Goal: Information Seeking & Learning: Learn about a topic

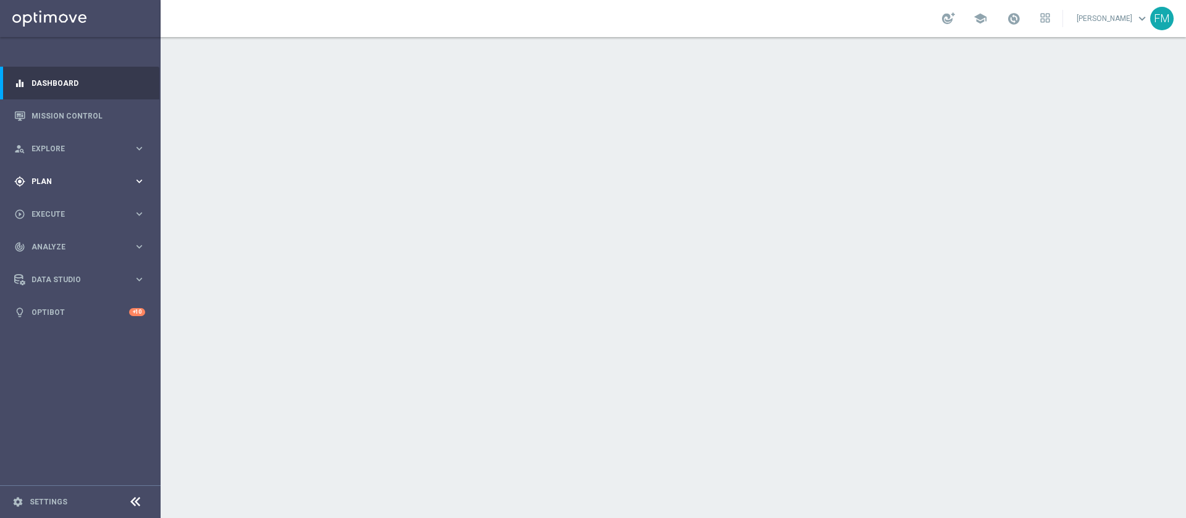
click at [69, 173] on div "gps_fixed Plan keyboard_arrow_right" at bounding box center [79, 181] width 159 height 33
click at [59, 117] on link "Mission Control" at bounding box center [88, 115] width 114 height 33
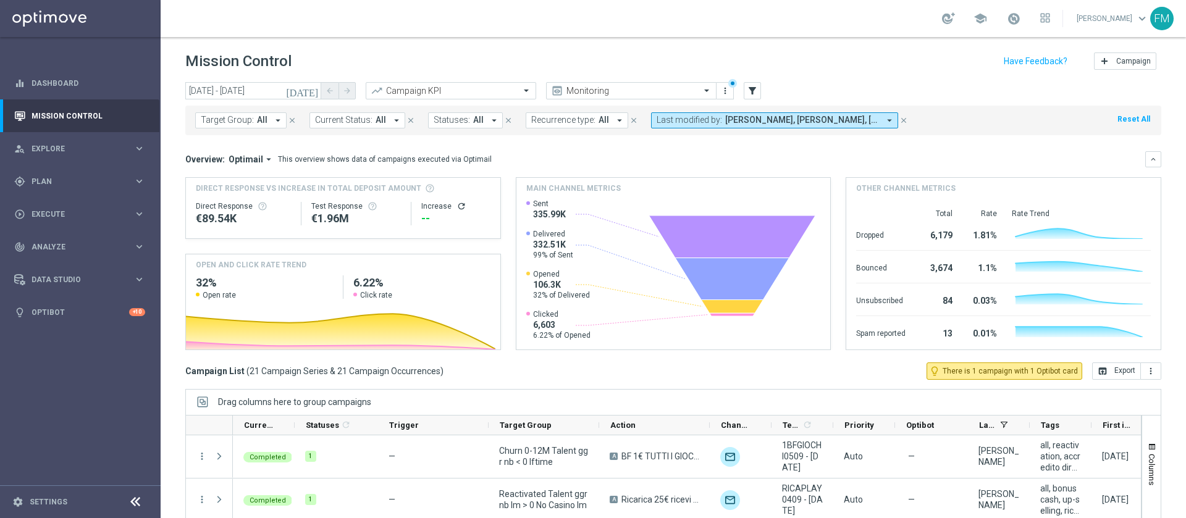
click at [307, 88] on button "today" at bounding box center [302, 91] width 37 height 19
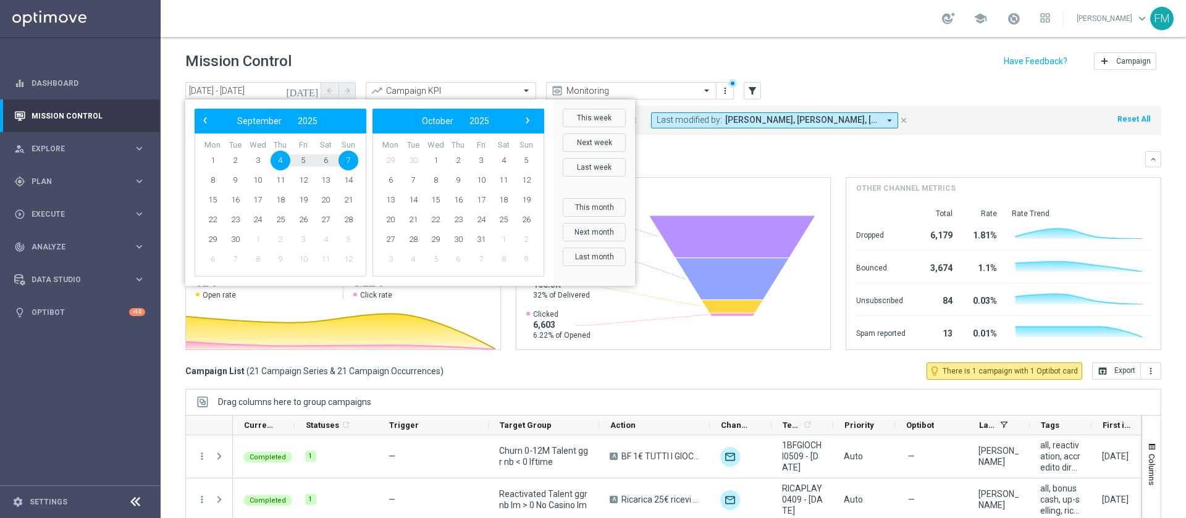
click at [200, 112] on div "‹ ​ September ​ 2025 ​ ›" at bounding box center [281, 121] width 172 height 25
click at [201, 117] on span "‹" at bounding box center [205, 120] width 16 height 16
click at [261, 198] on span "13" at bounding box center [258, 200] width 20 height 20
click at [342, 204] on span "17" at bounding box center [348, 200] width 20 height 20
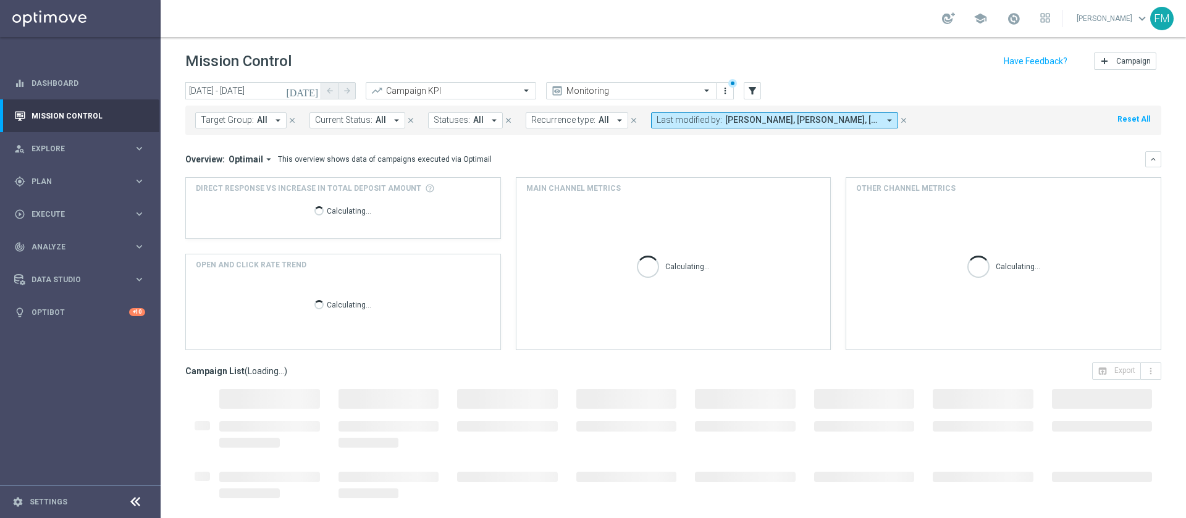
click at [736, 115] on span "Carlos Eduardo Raffosalazar, Francesca Mascarucci, Martina Troia, Paolo Martira…" at bounding box center [802, 120] width 154 height 10
click at [860, 68] on div "Mission Control add Campaign" at bounding box center [673, 61] width 976 height 24
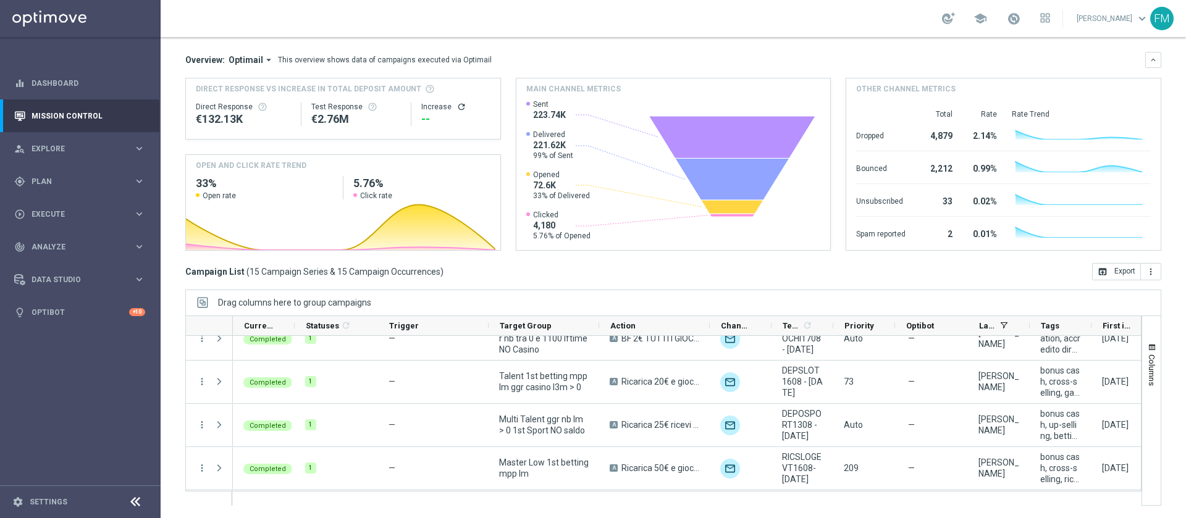
scroll to position [185, 0]
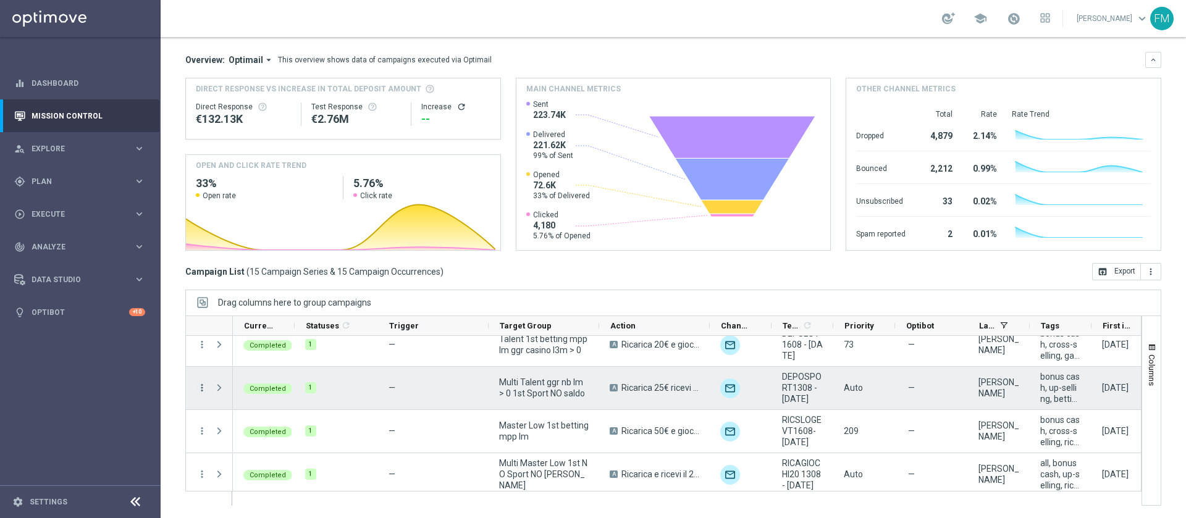
click at [203, 383] on icon "more_vert" at bounding box center [201, 387] width 11 height 11
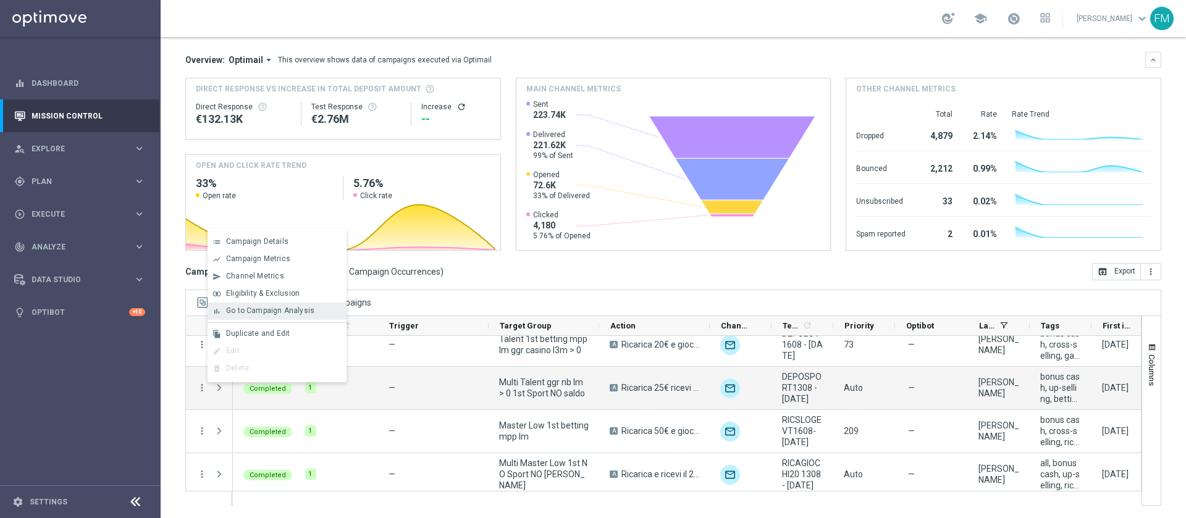
click at [251, 312] on span "Go to Campaign Analysis" at bounding box center [270, 310] width 88 height 9
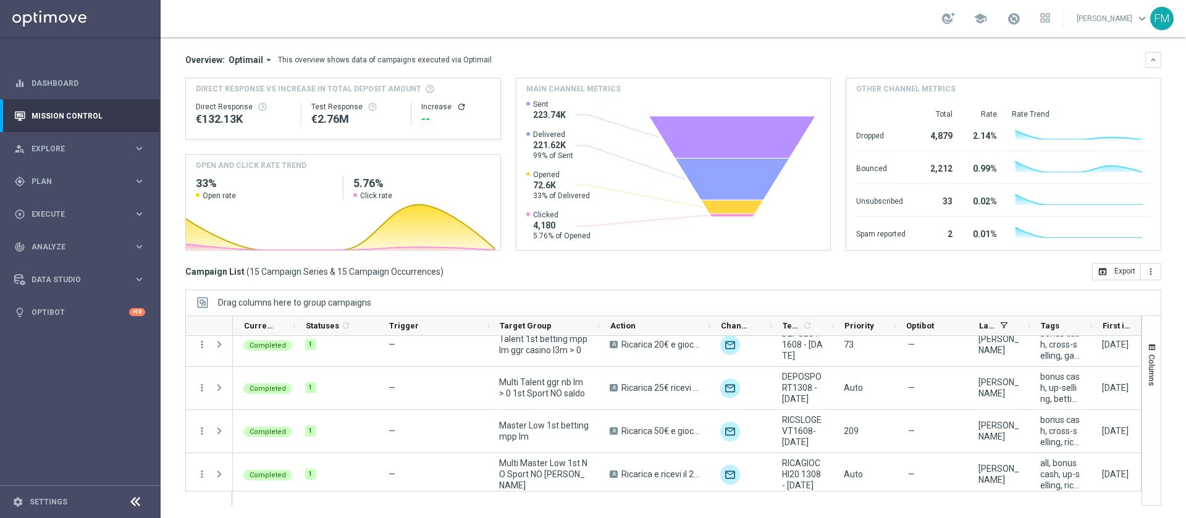
scroll to position [0, 0]
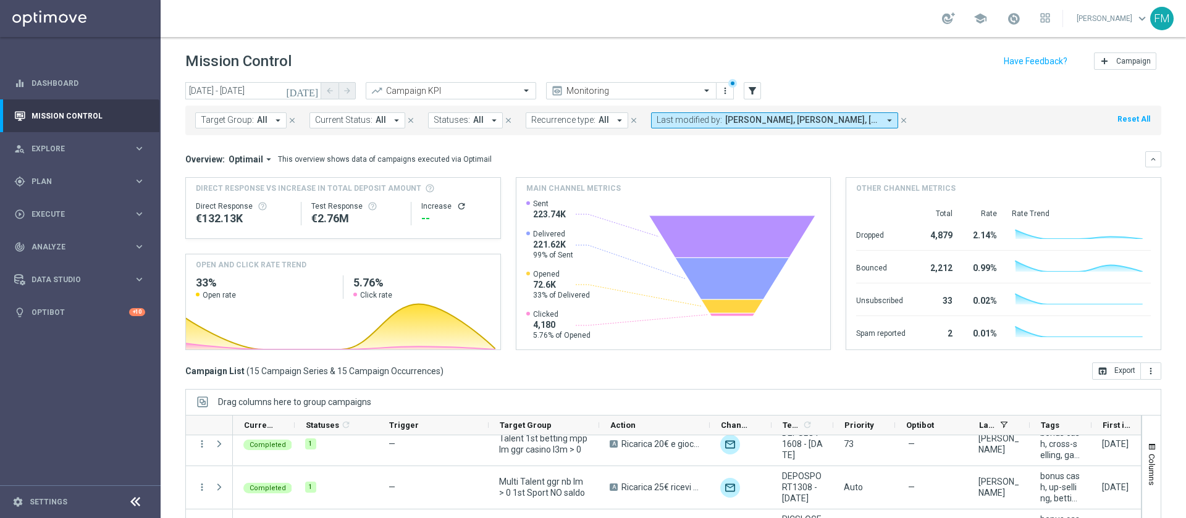
click at [312, 90] on icon "[DATE]" at bounding box center [302, 90] width 33 height 11
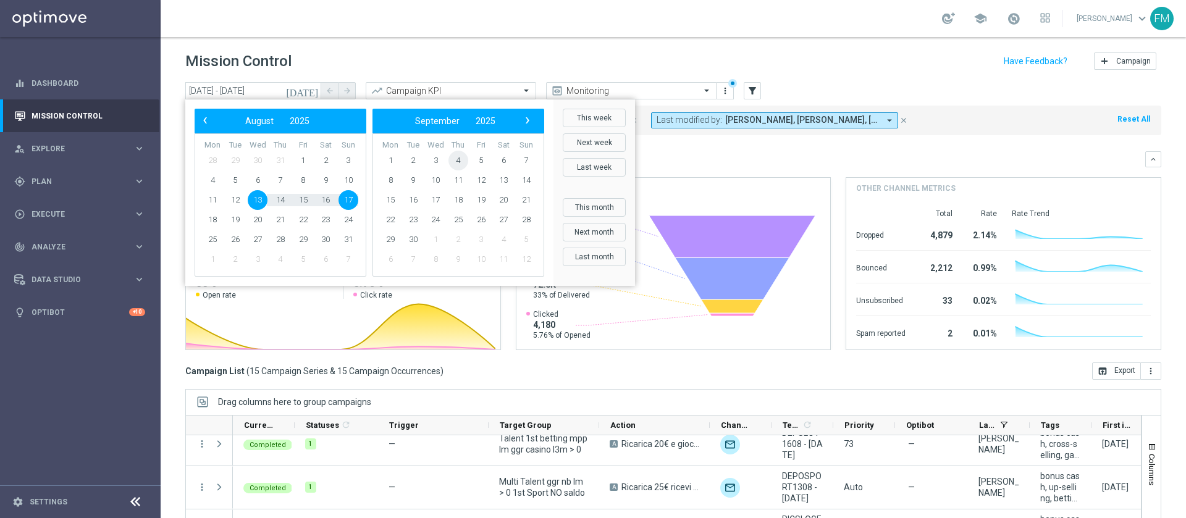
click at [464, 161] on span "4" at bounding box center [458, 161] width 20 height 20
click at [354, 158] on span "7" at bounding box center [348, 161] width 20 height 20
type input "04 Sep 2025 - 07 Sep 2025"
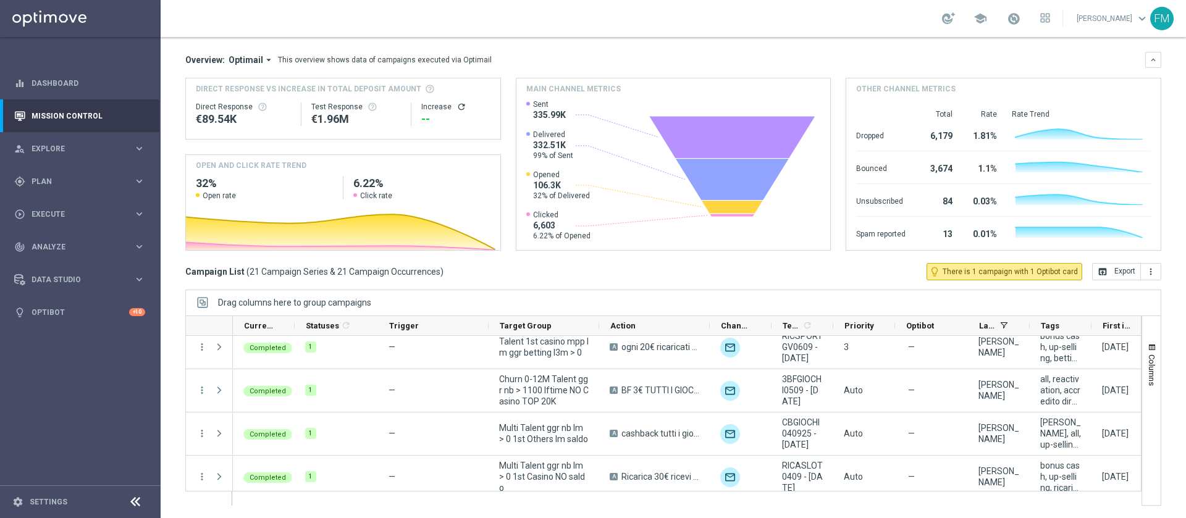
scroll to position [296, 0]
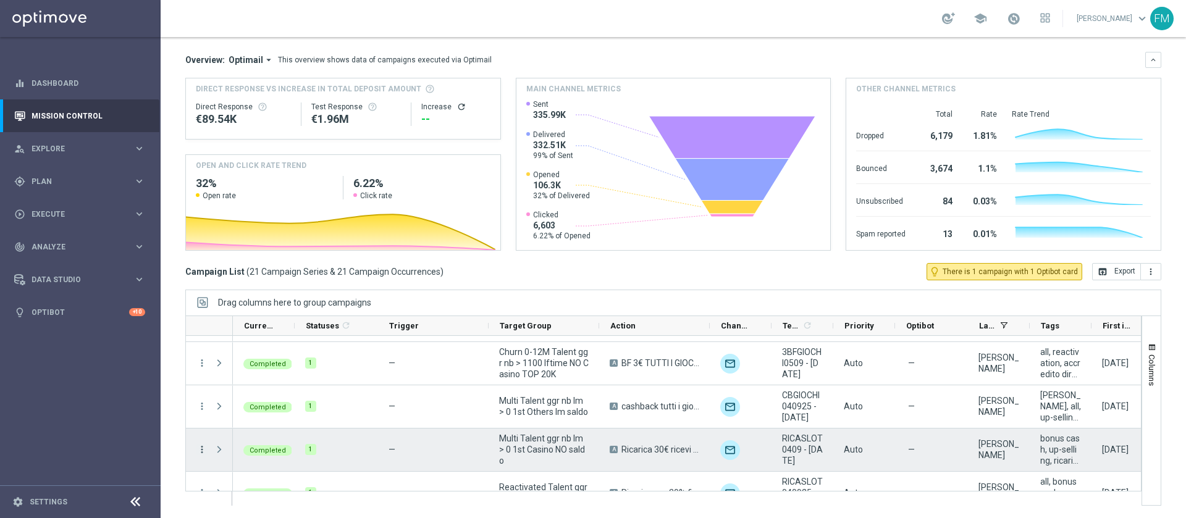
click at [199, 450] on icon "more_vert" at bounding box center [201, 449] width 11 height 11
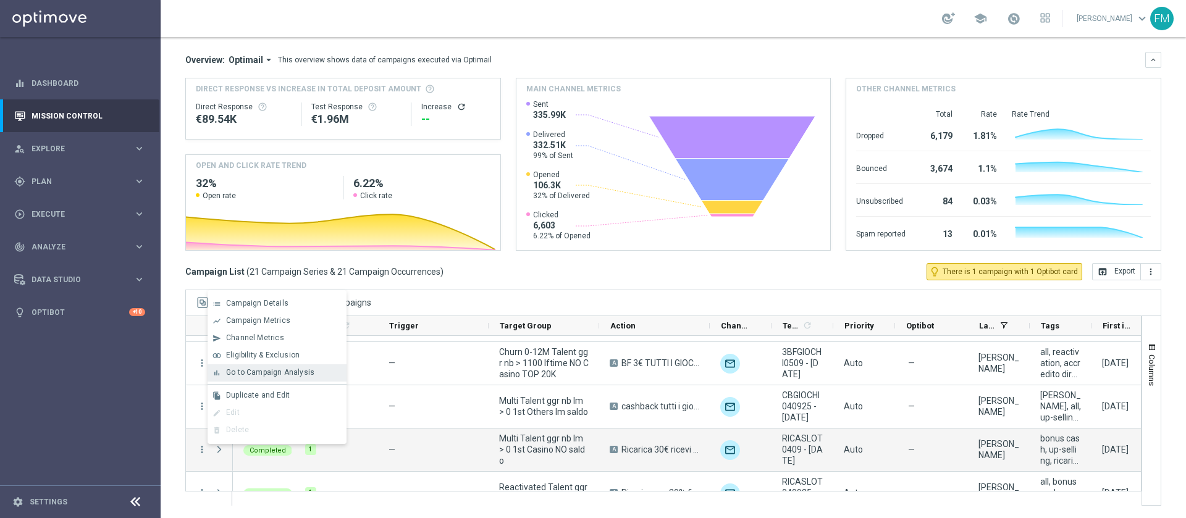
click at [265, 371] on span "Go to Campaign Analysis" at bounding box center [270, 372] width 88 height 9
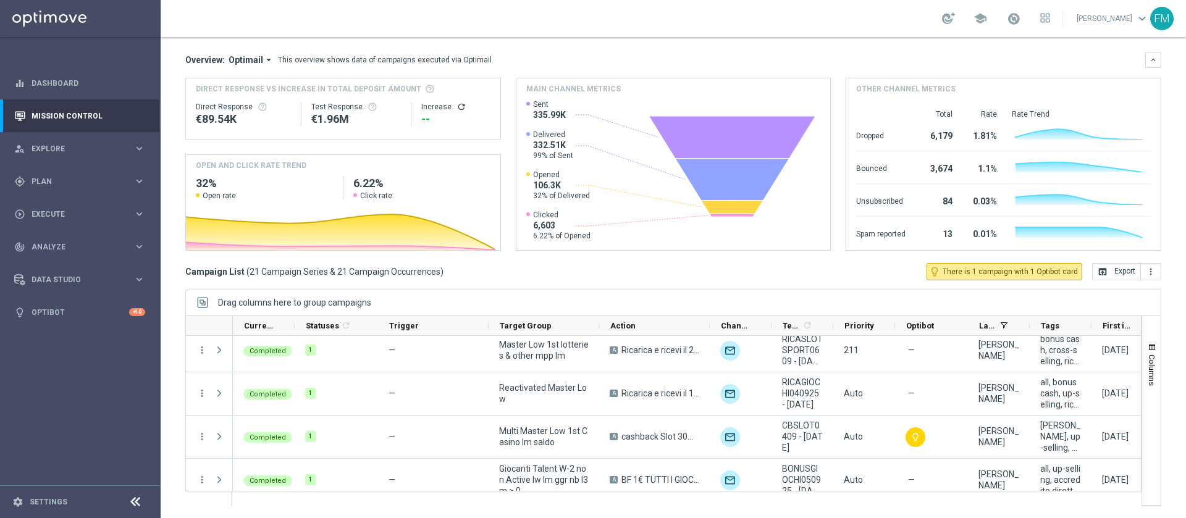
scroll to position [753, 0]
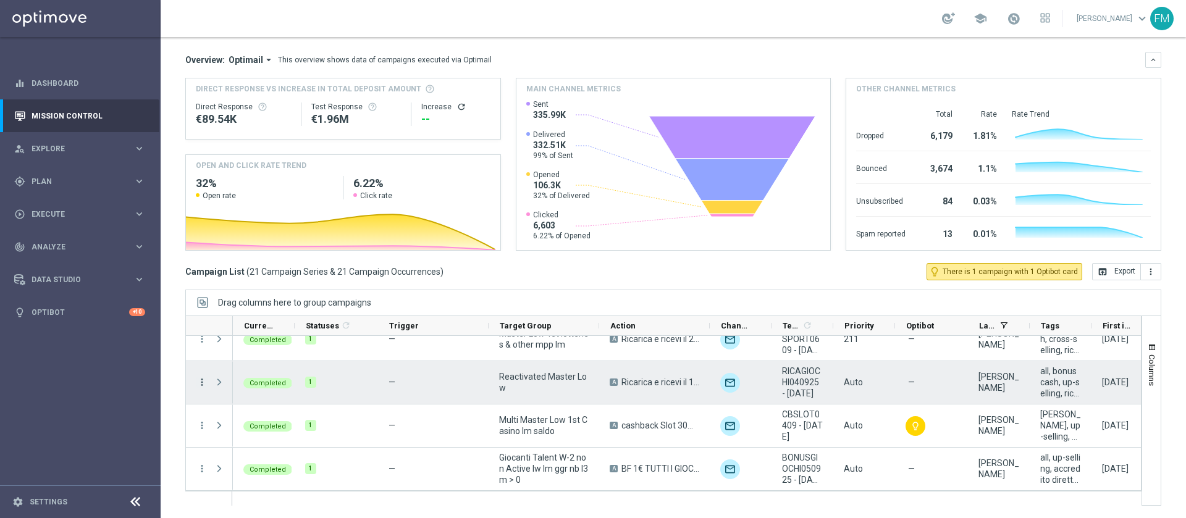
click at [205, 380] on icon "more_vert" at bounding box center [201, 382] width 11 height 11
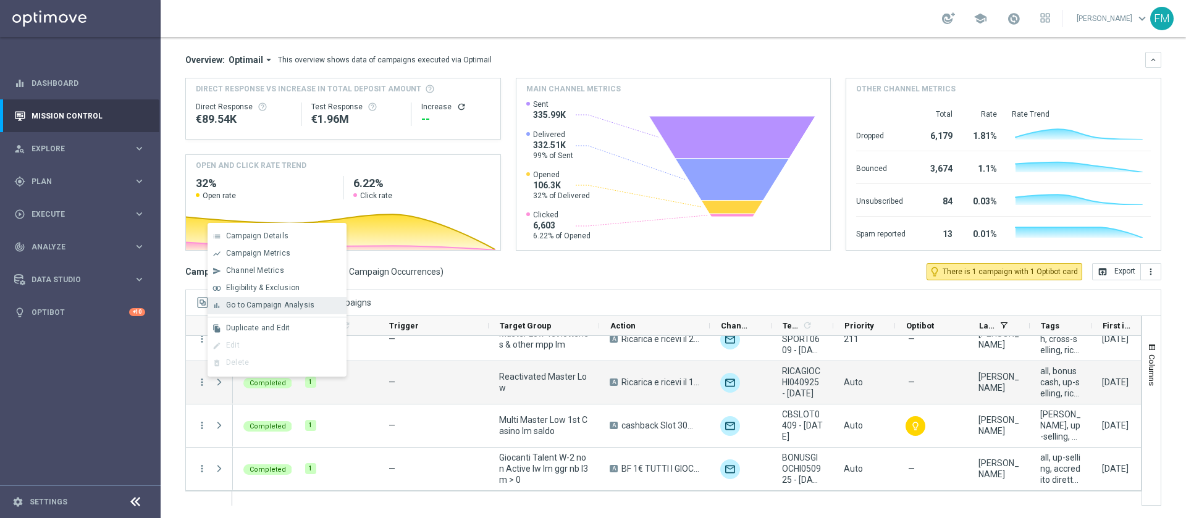
click at [256, 303] on span "Go to Campaign Analysis" at bounding box center [270, 305] width 88 height 9
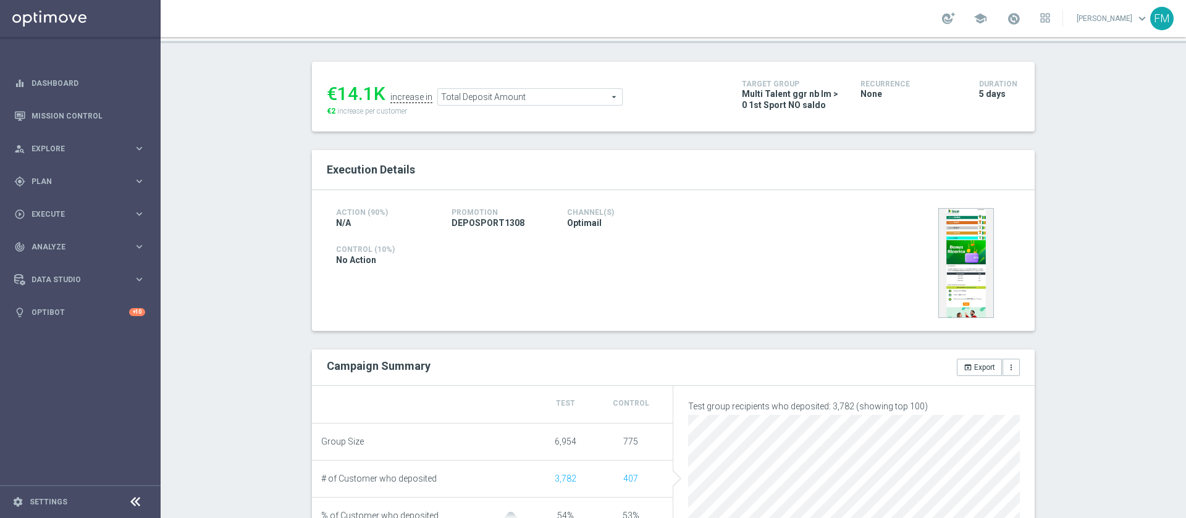
scroll to position [141, 0]
click at [467, 98] on span "Total Deposit Amount" at bounding box center [530, 98] width 184 height 16
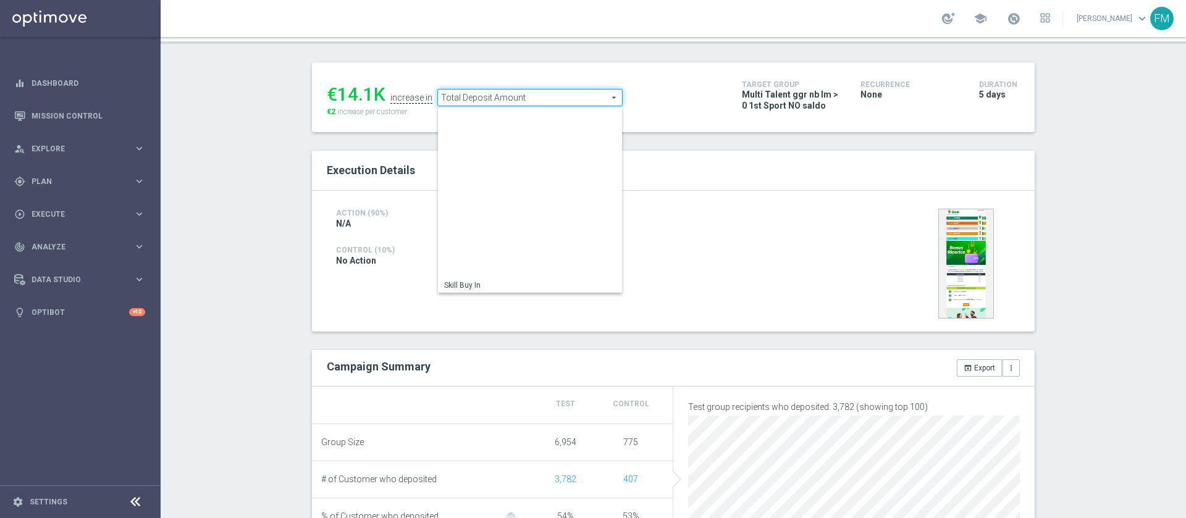
scroll to position [177, 0]
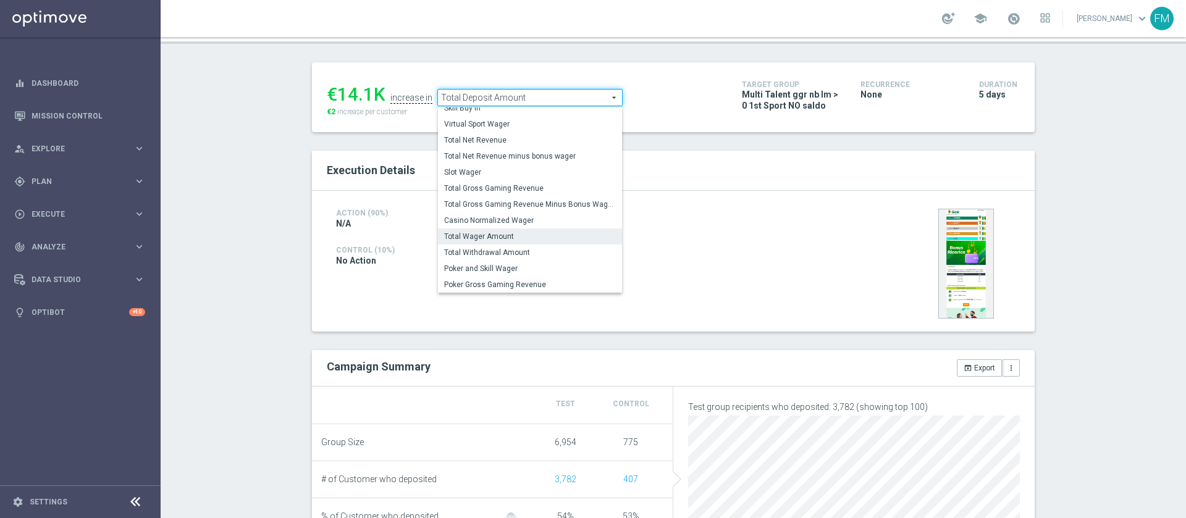
click at [508, 241] on span "Total Wager Amount" at bounding box center [530, 237] width 172 height 10
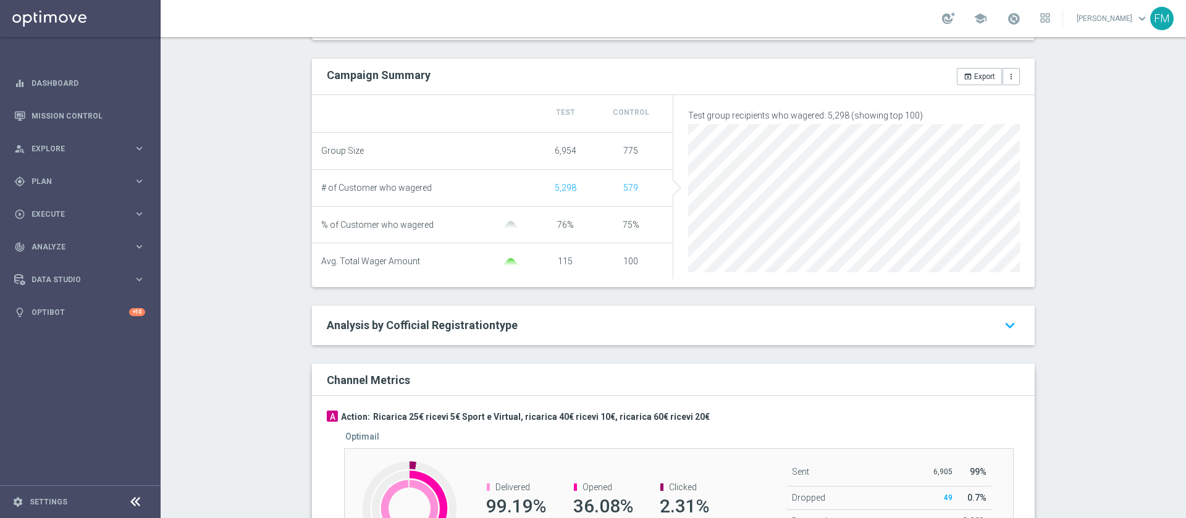
scroll to position [130, 0]
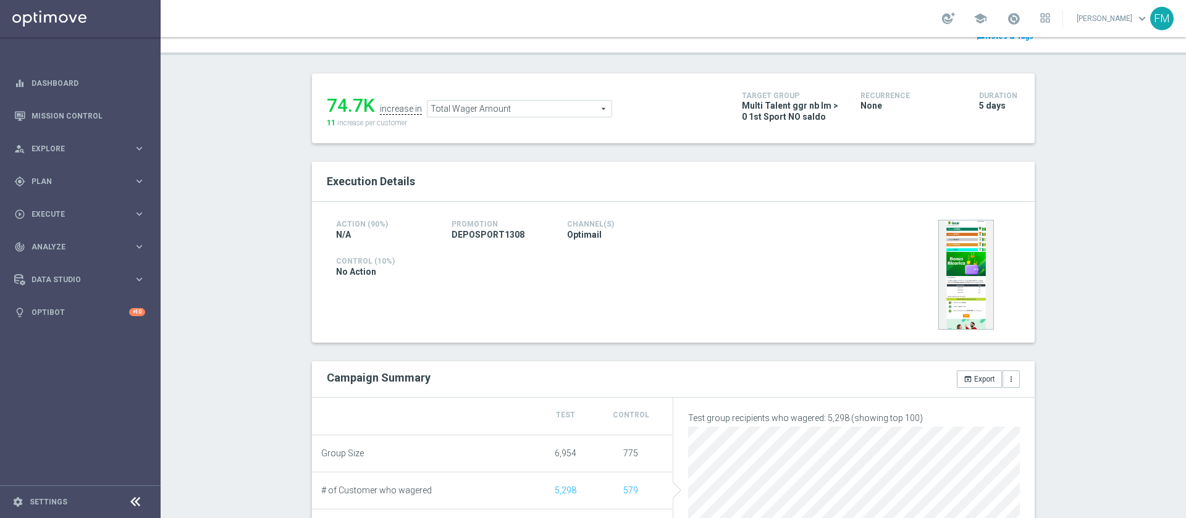
click at [531, 114] on span "Total Wager Amount" at bounding box center [519, 109] width 184 height 16
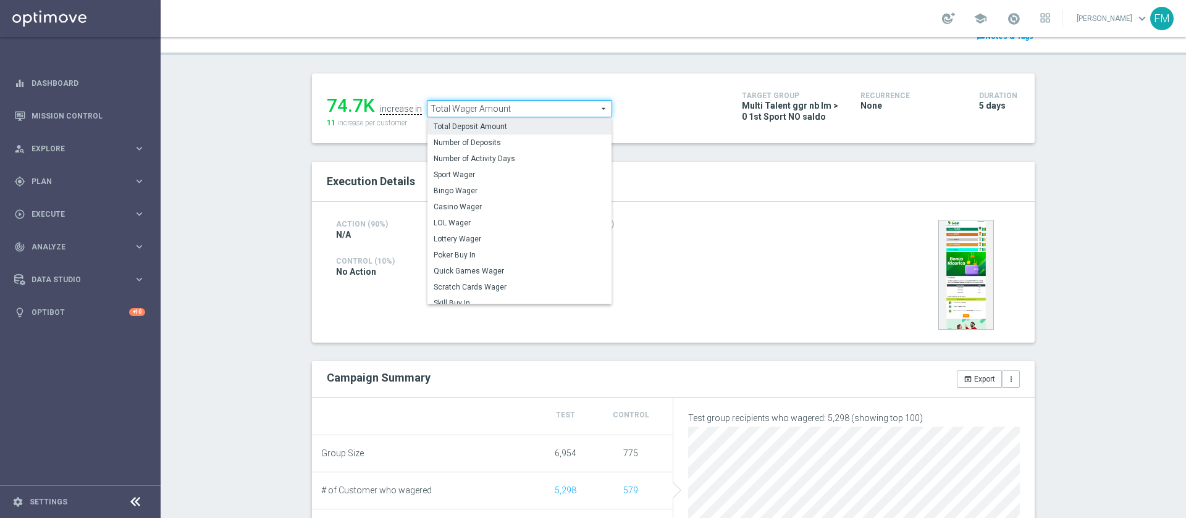
click at [509, 124] on span "Total Deposit Amount" at bounding box center [520, 127] width 172 height 10
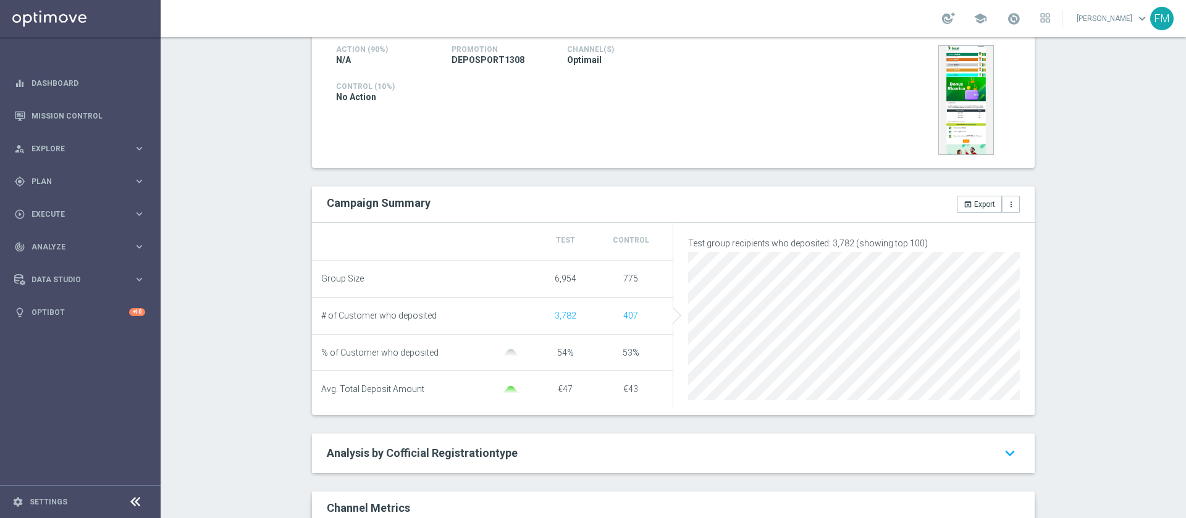
scroll to position [119, 0]
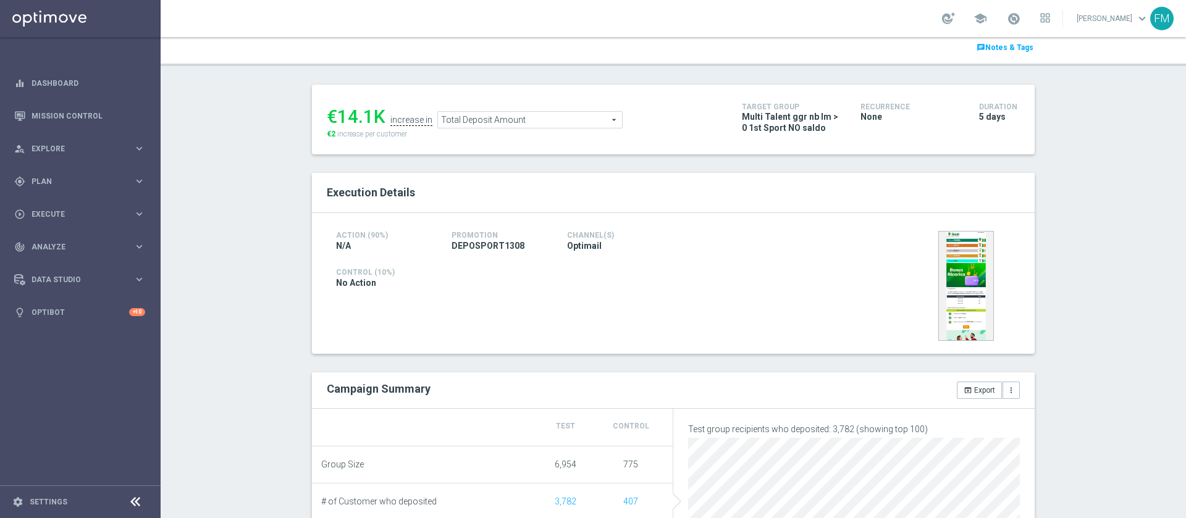
click at [577, 121] on span "Total Deposit Amount" at bounding box center [530, 120] width 184 height 16
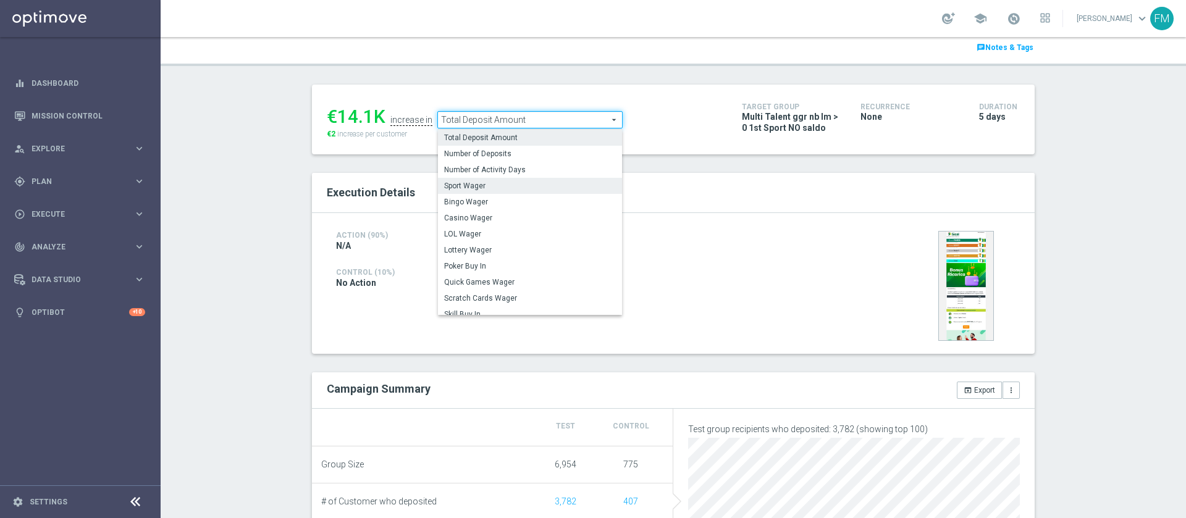
click at [481, 186] on span "Sport Wager" at bounding box center [530, 186] width 172 height 10
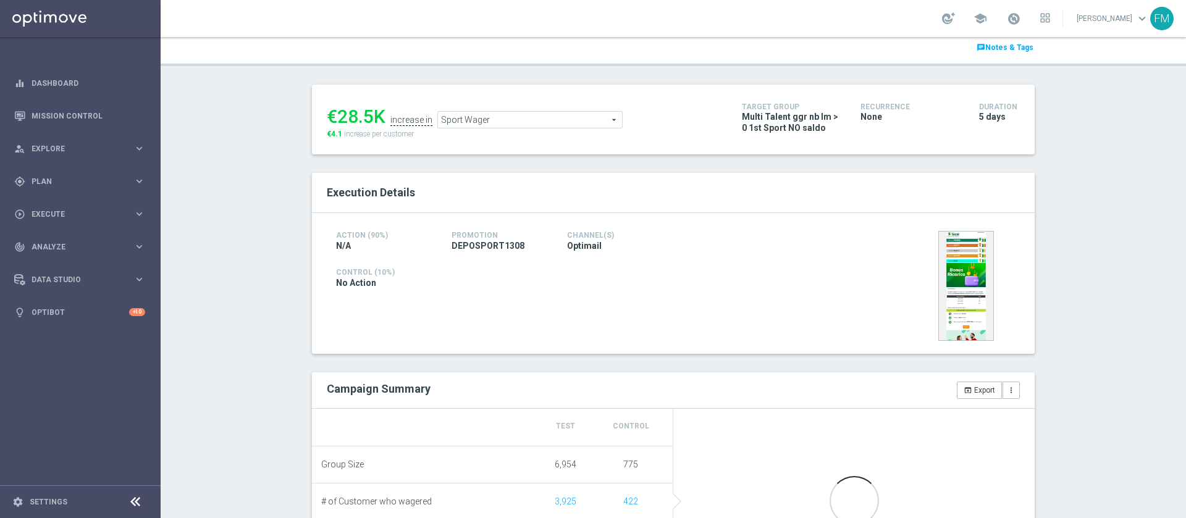
scroll to position [287, 0]
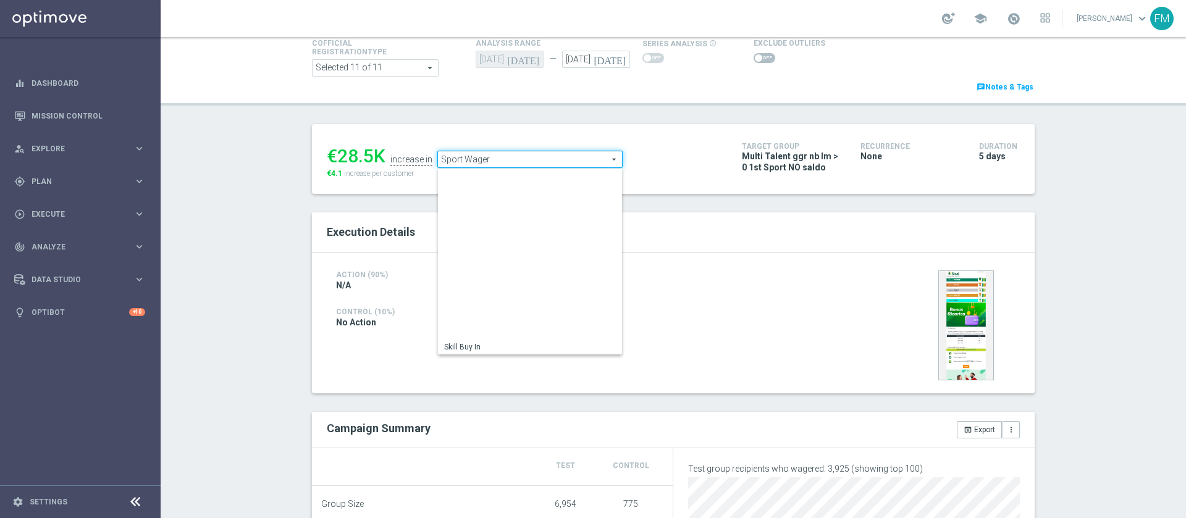
scroll to position [177, 0]
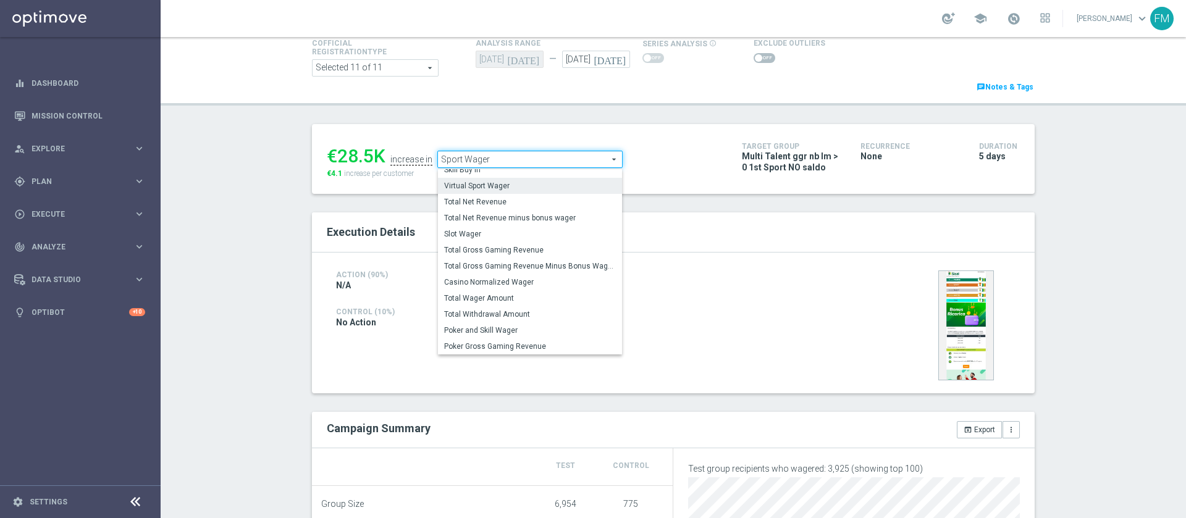
click at [511, 193] on label "Virtual Sport Wager" at bounding box center [530, 186] width 184 height 16
type input "Virtual Sport Wager"
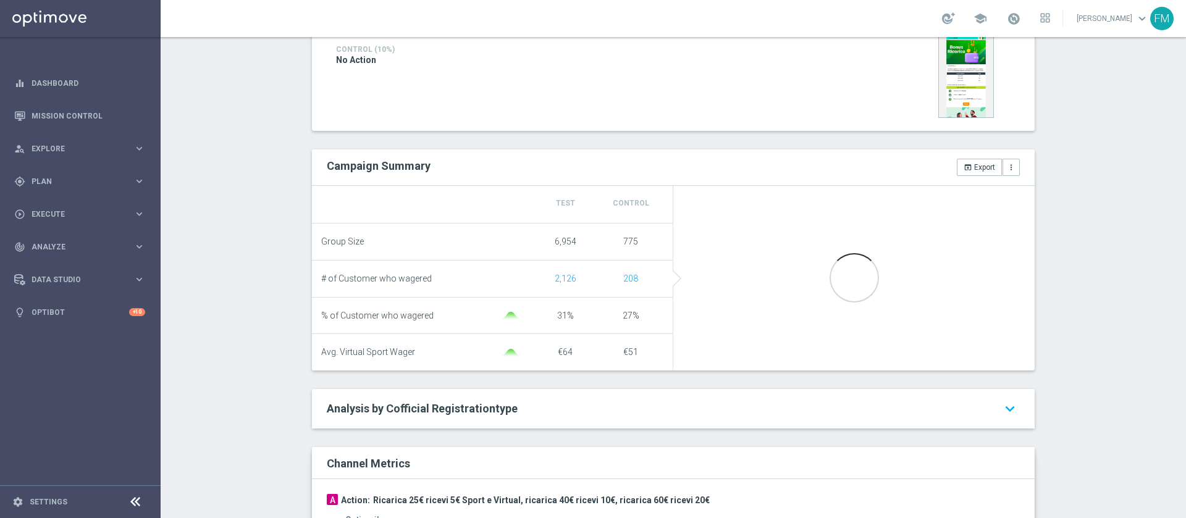
scroll to position [355, 0]
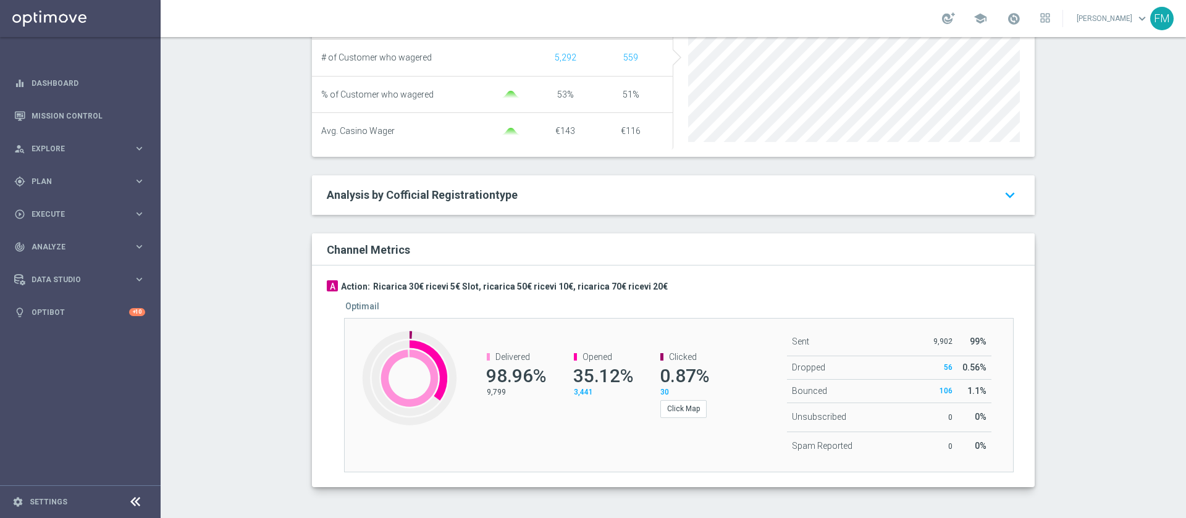
scroll to position [56, 0]
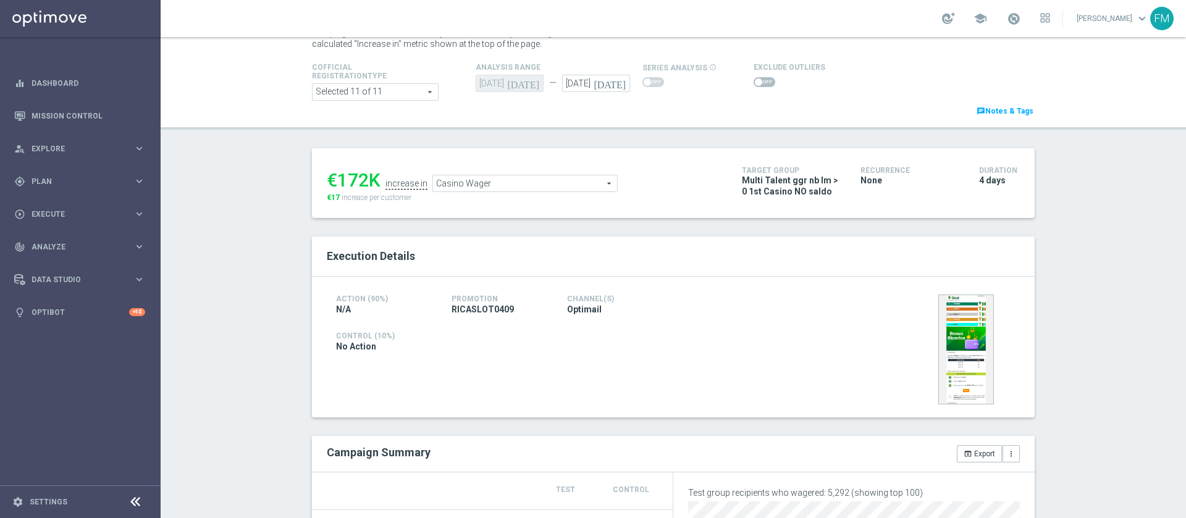
click at [541, 177] on span "Casino Wager" at bounding box center [525, 183] width 184 height 16
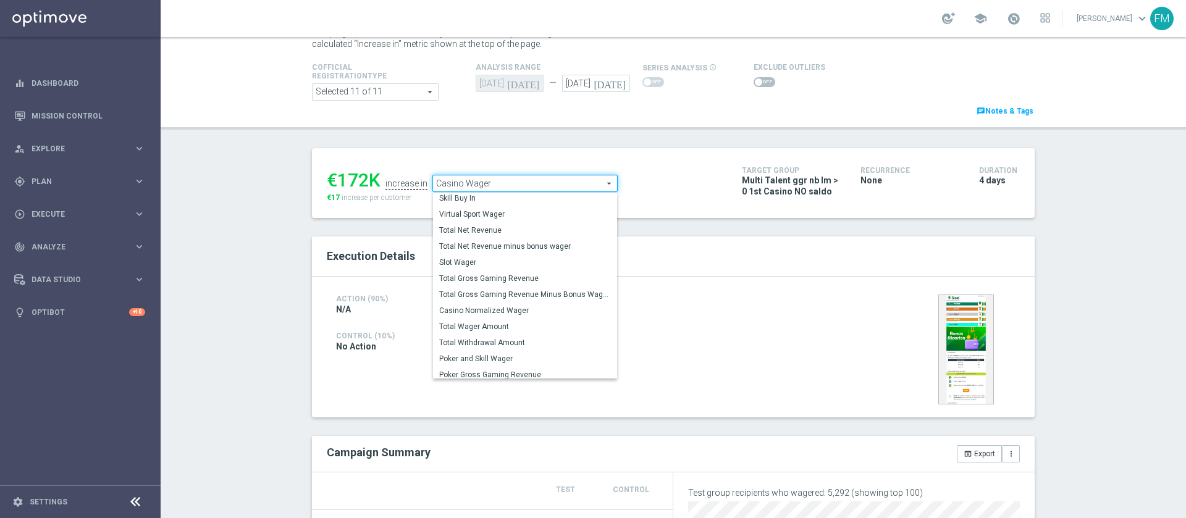
scroll to position [177, 0]
click at [504, 325] on span "Total Wager Amount" at bounding box center [525, 322] width 172 height 10
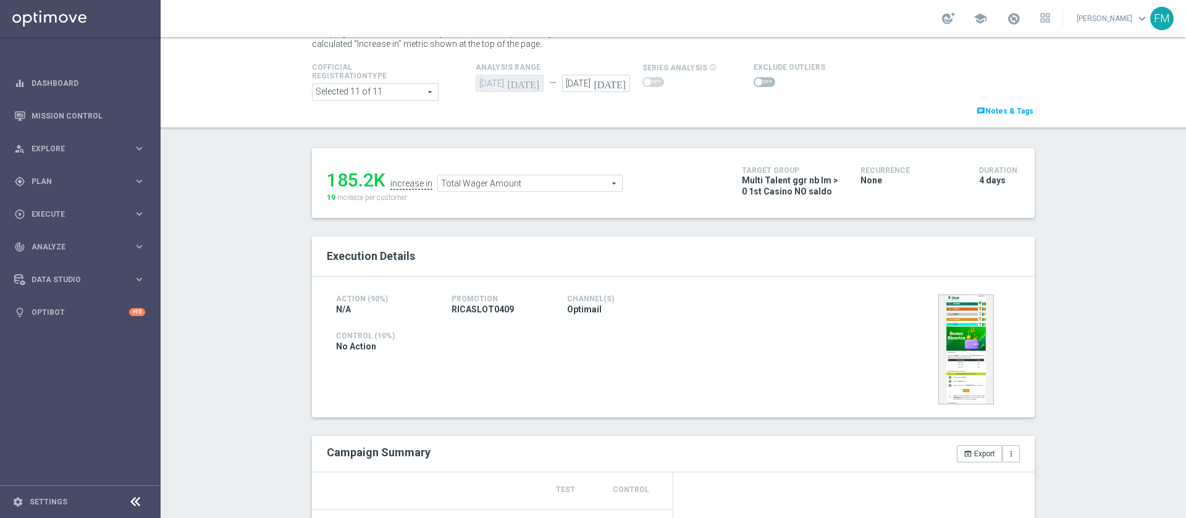
drag, startPoint x: 1171, startPoint y: 120, endPoint x: 1185, endPoint y: 311, distance: 191.4
click at [1185, 311] on div "Test/Control Campaign Analysis This page presents all relevant information abou…" at bounding box center [673, 277] width 1025 height 481
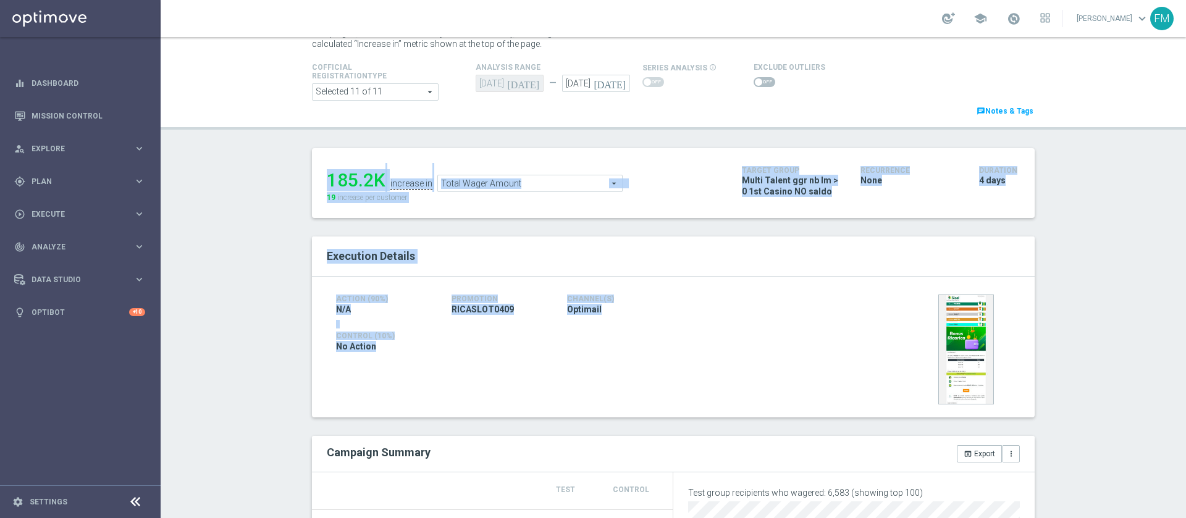
click at [1118, 285] on div "Test/Control Campaign Analysis This page presents all relevant information abou…" at bounding box center [673, 277] width 1025 height 481
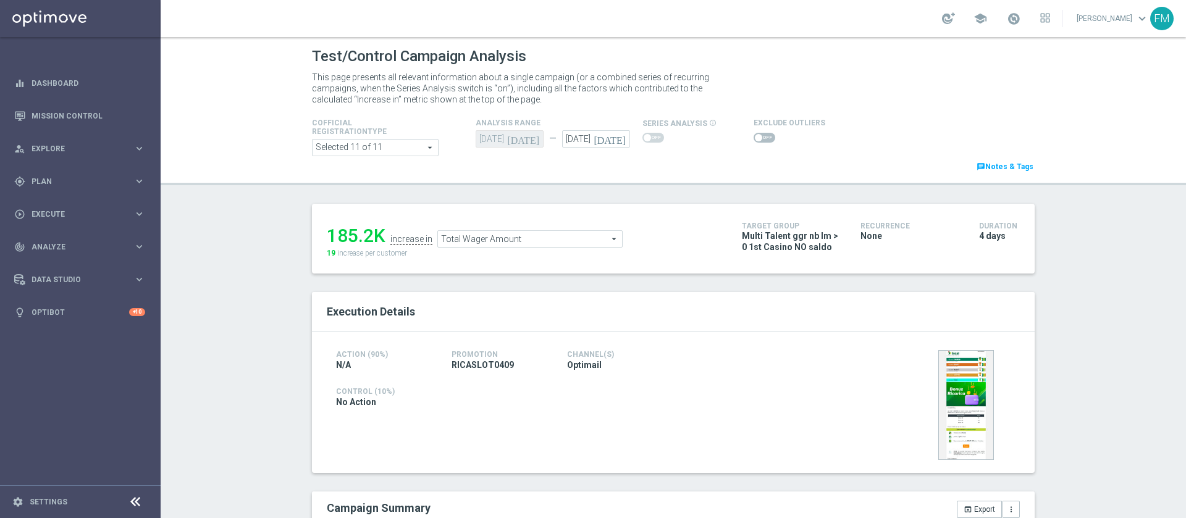
click at [580, 239] on span "Total Wager Amount" at bounding box center [530, 239] width 184 height 16
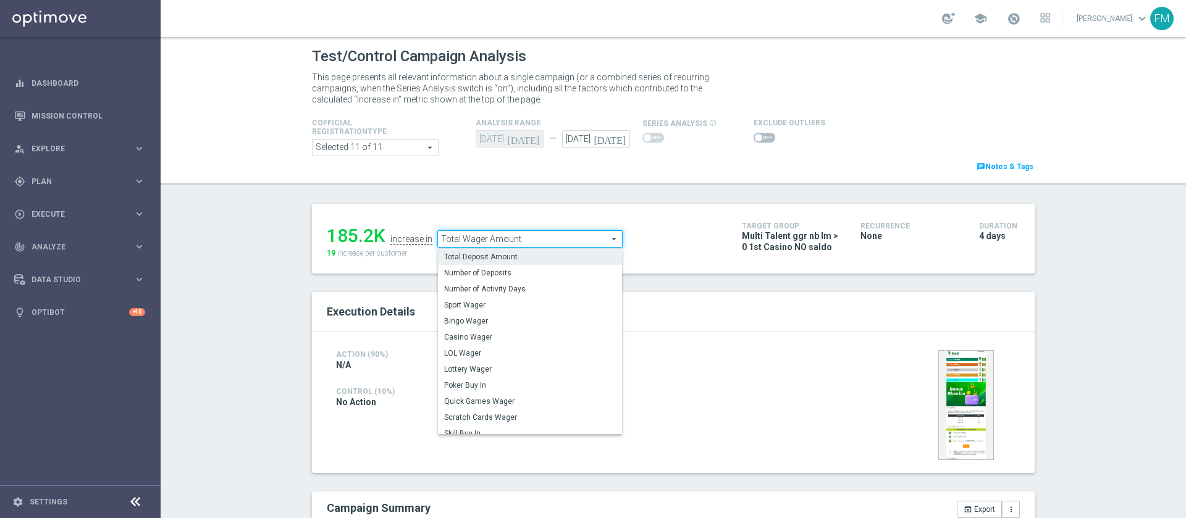
click at [524, 261] on span "Total Deposit Amount" at bounding box center [530, 257] width 172 height 10
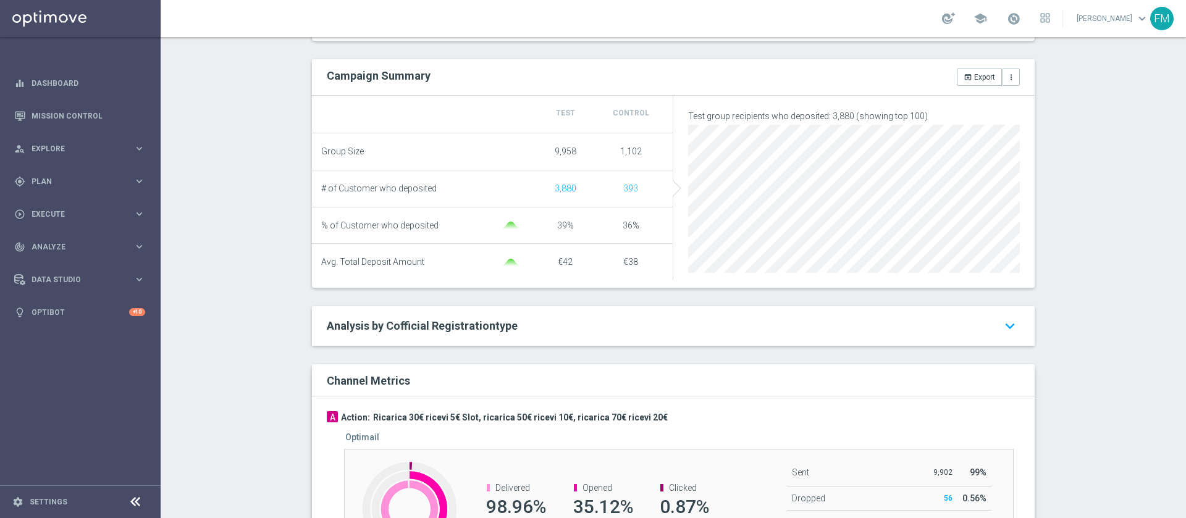
scroll to position [191, 0]
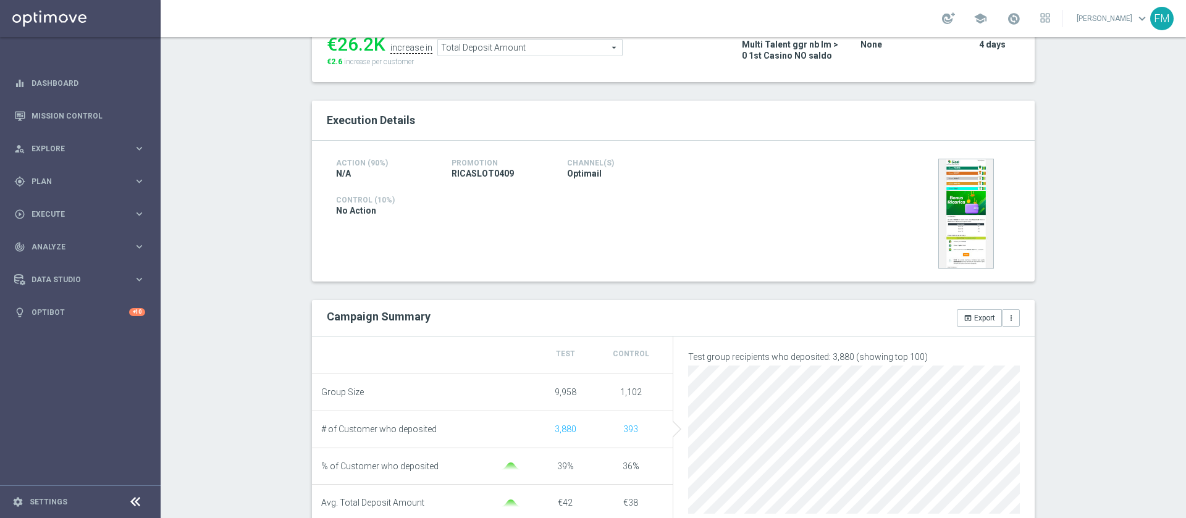
click at [598, 44] on span "Total Deposit Amount" at bounding box center [530, 48] width 184 height 16
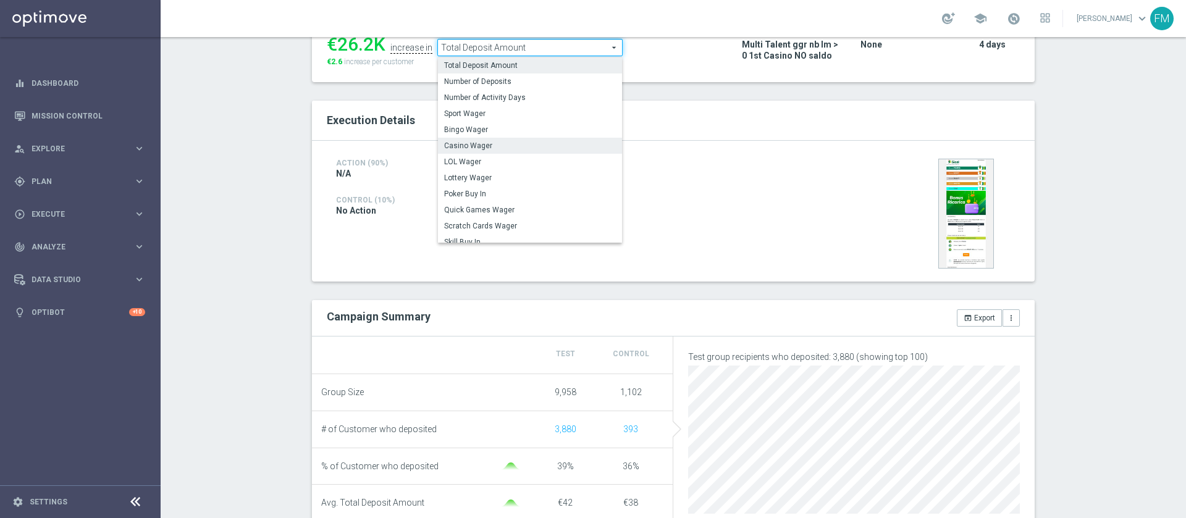
click at [499, 150] on span "Casino Wager" at bounding box center [530, 146] width 172 height 10
type input "Casino Wager"
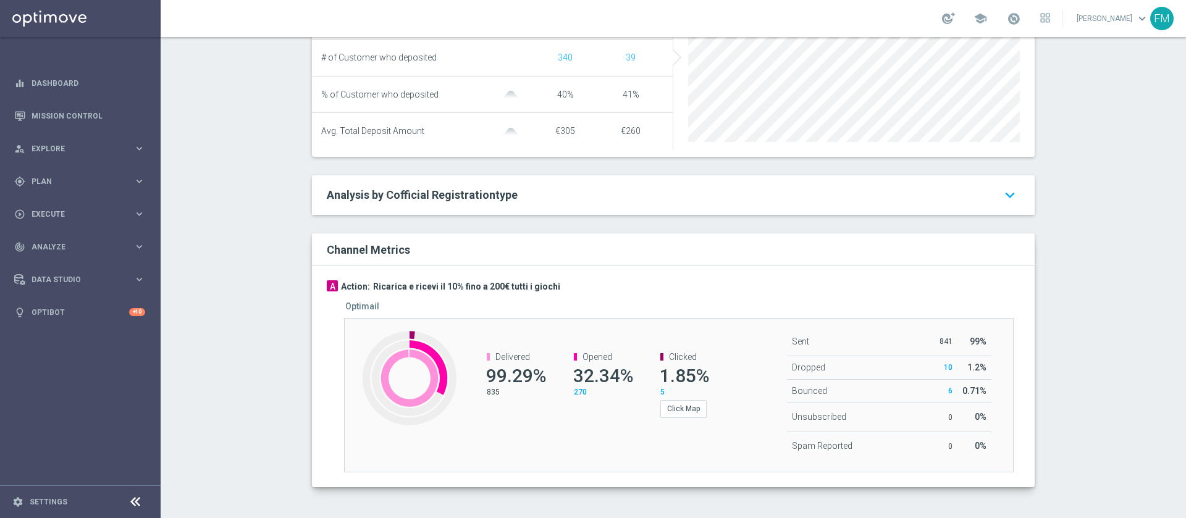
scroll to position [96, 0]
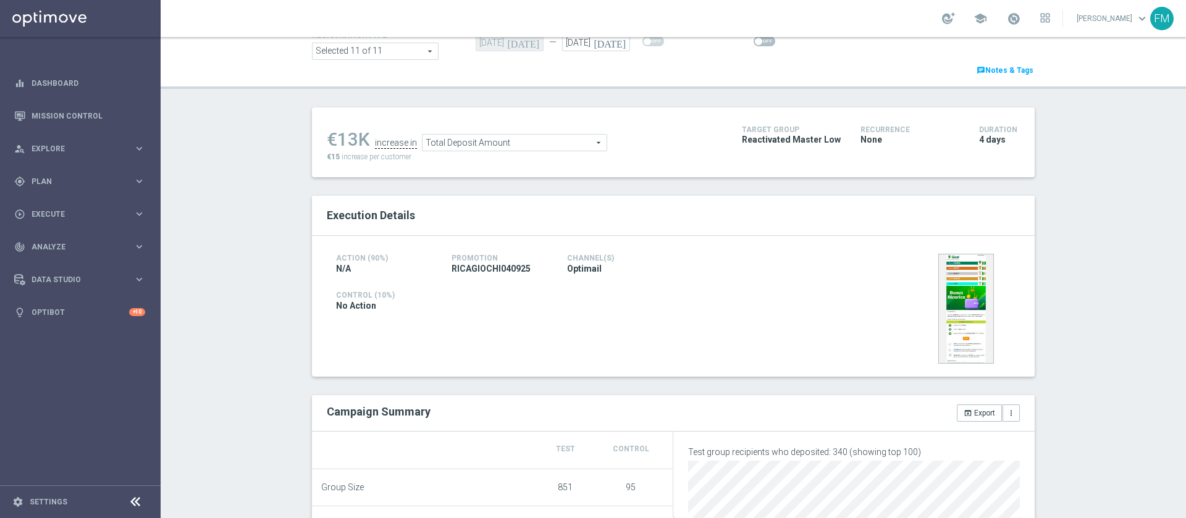
click at [450, 141] on span "Total Deposit Amount" at bounding box center [514, 143] width 184 height 16
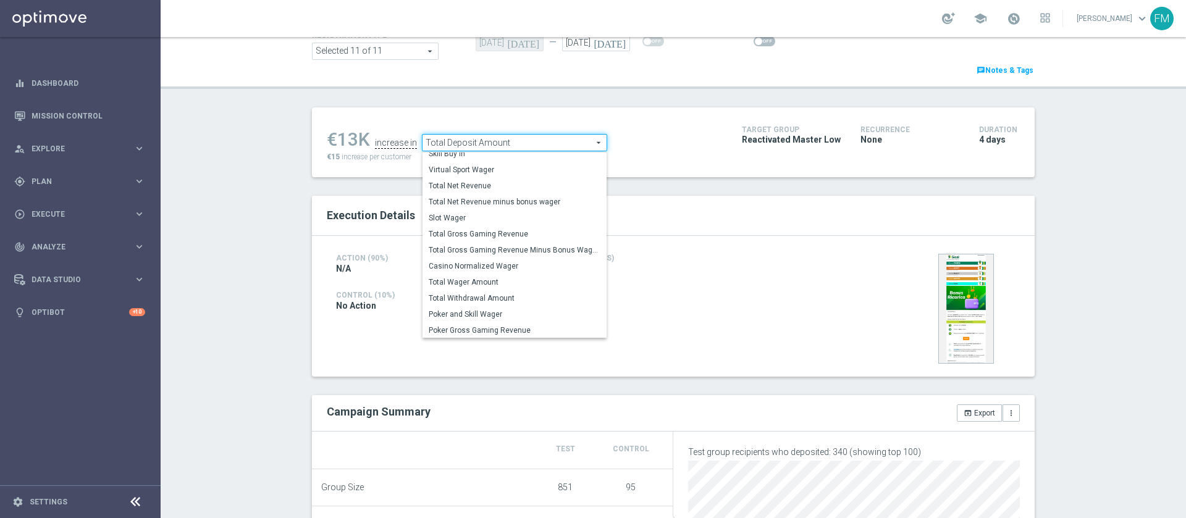
scroll to position [177, 0]
